Goal: Task Accomplishment & Management: Manage account settings

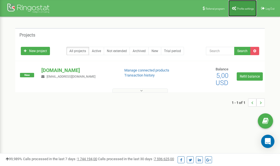
click at [238, 9] on span "Profile settings" at bounding box center [245, 8] width 17 height 3
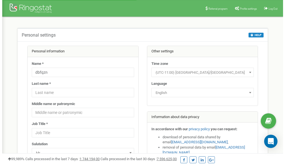
scroll to position [28, 0]
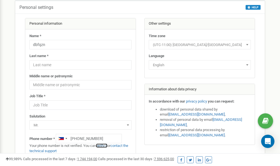
click at [104, 146] on link "verify it" at bounding box center [101, 146] width 11 height 4
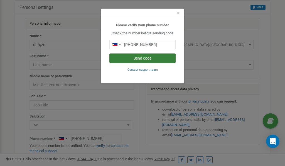
click at [144, 60] on button "Send code" at bounding box center [142, 58] width 66 height 9
